Goal: Information Seeking & Learning: Learn about a topic

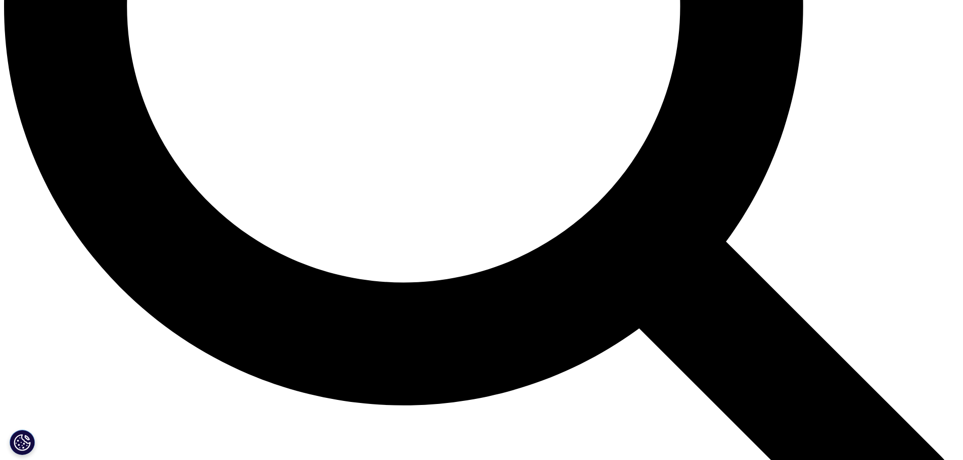
scroll to position [1365, 0]
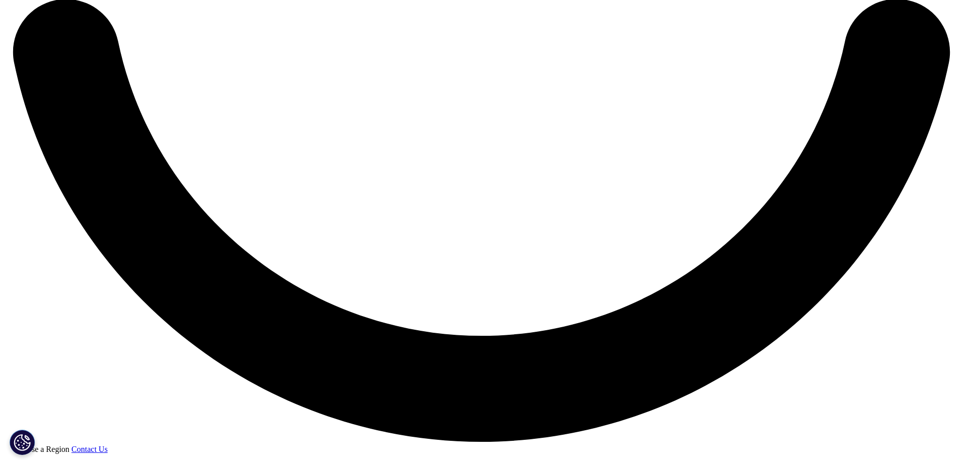
scroll to position [2577, 0]
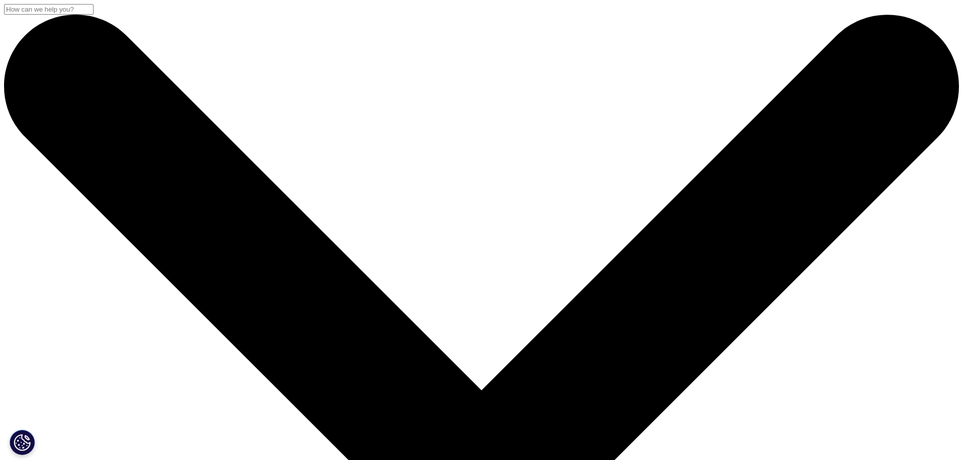
drag, startPoint x: 407, startPoint y: 168, endPoint x: 188, endPoint y: 126, distance: 223.2
copy div "IQVIA MedTech at India Health Exhibition 2025"
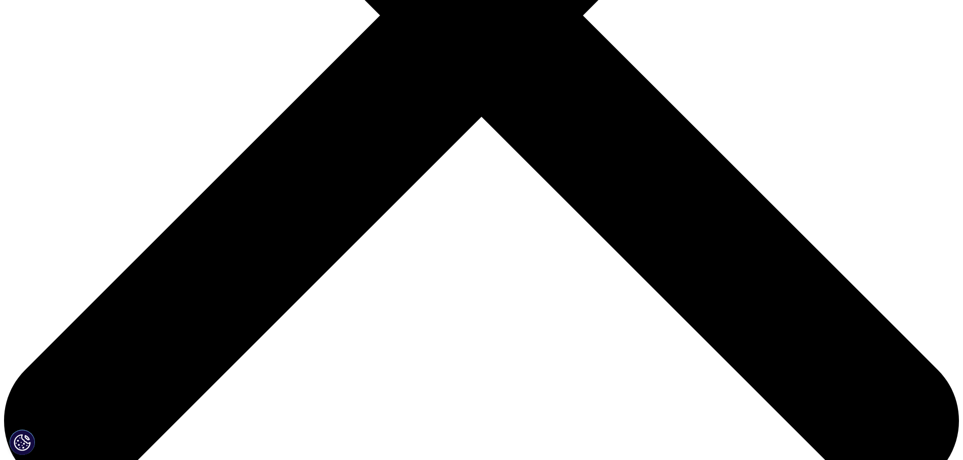
scroll to position [303, 0]
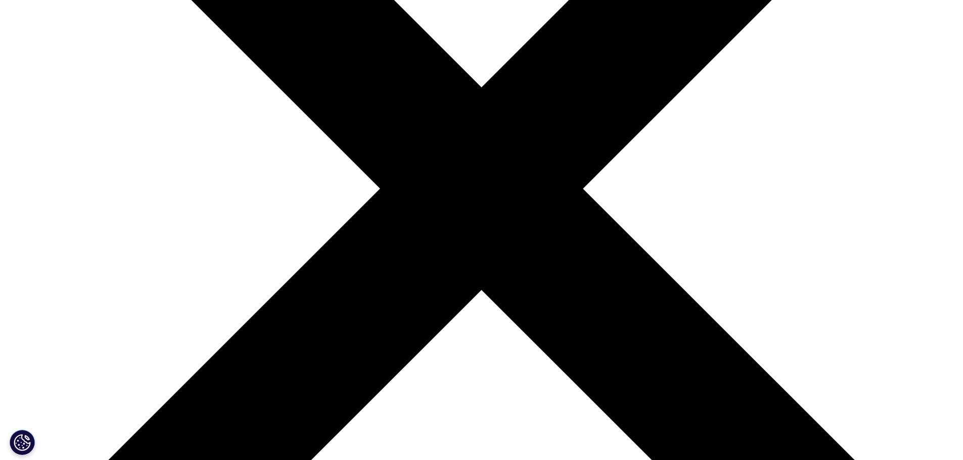
drag, startPoint x: 291, startPoint y: 202, endPoint x: 408, endPoint y: 217, distance: 118.7
copy p "The IQVIA MedTech team participated in focused discussions and in-depth explora…"
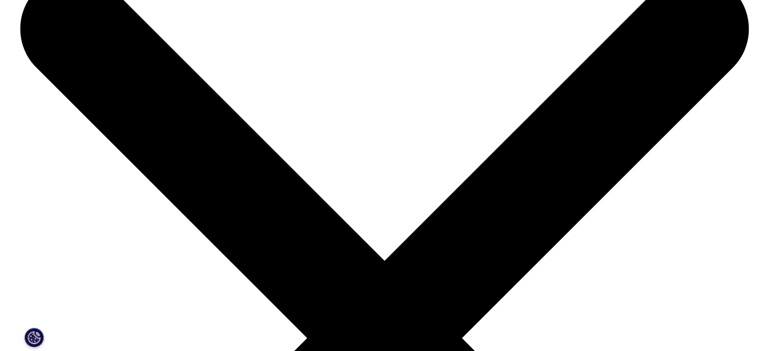
scroll to position [0, 0]
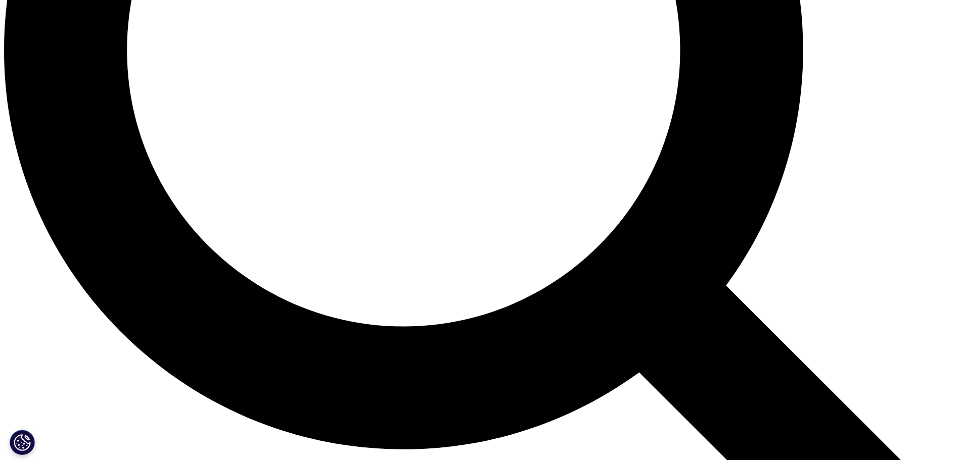
scroll to position [1314, 0]
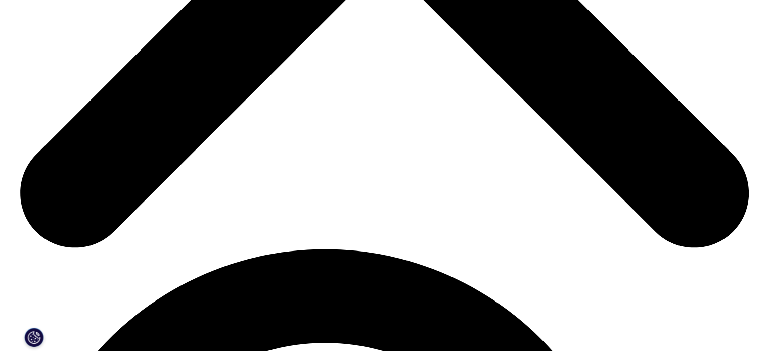
scroll to position [0, 0]
